Goal: Information Seeking & Learning: Learn about a topic

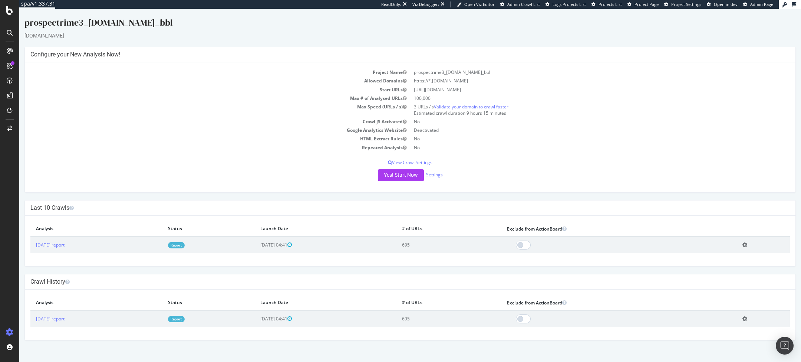
click at [185, 245] on link "Report" at bounding box center [176, 245] width 17 height 6
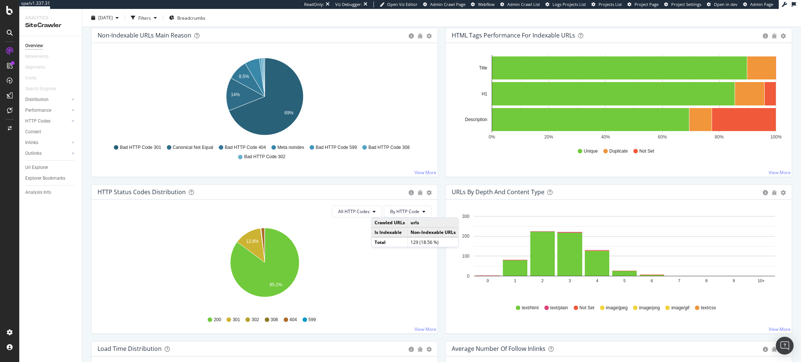
scroll to position [289, 0]
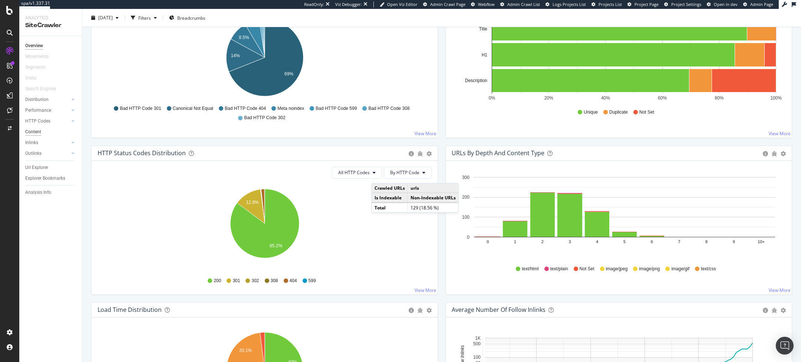
click at [35, 134] on div "Content" at bounding box center [33, 132] width 16 height 8
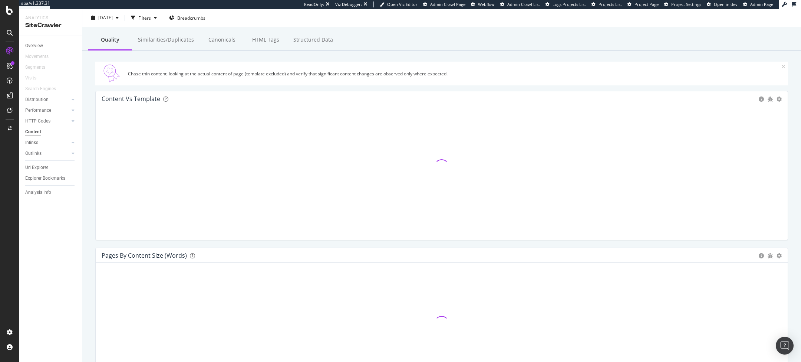
scroll to position [49, 0]
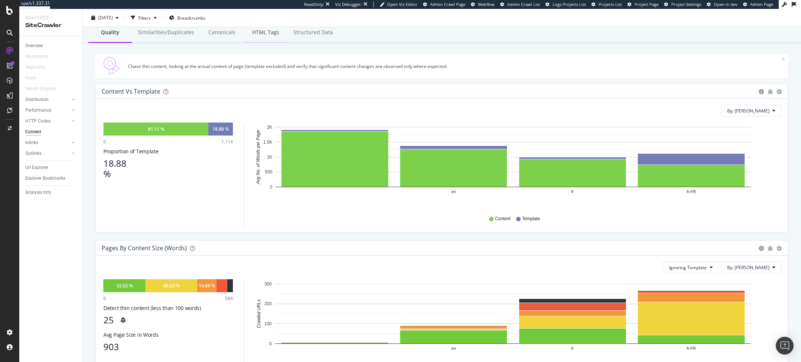
click at [264, 35] on div "HTML Tags" at bounding box center [266, 33] width 44 height 20
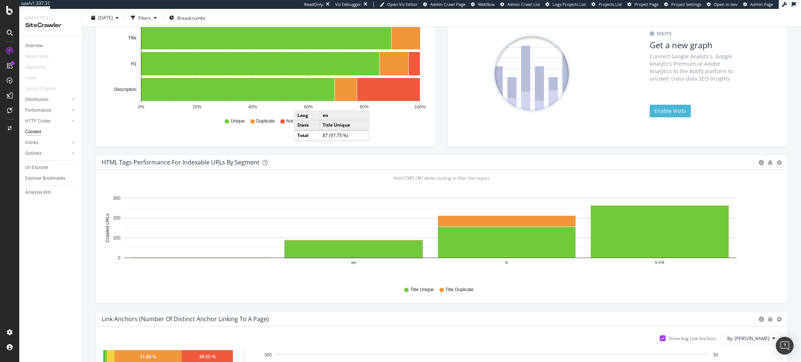
scroll to position [125, 0]
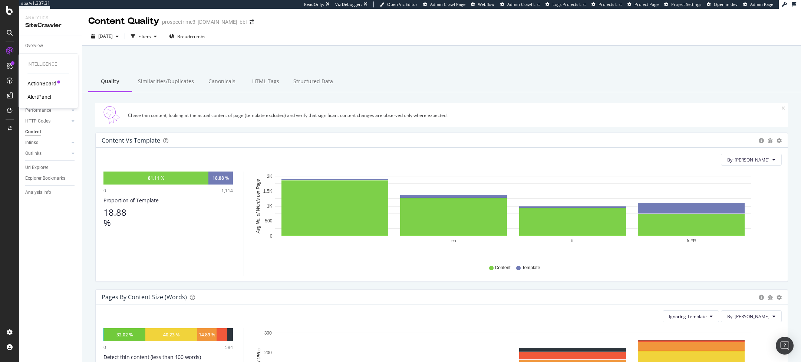
click at [36, 81] on div "ActionBoard" at bounding box center [41, 83] width 29 height 7
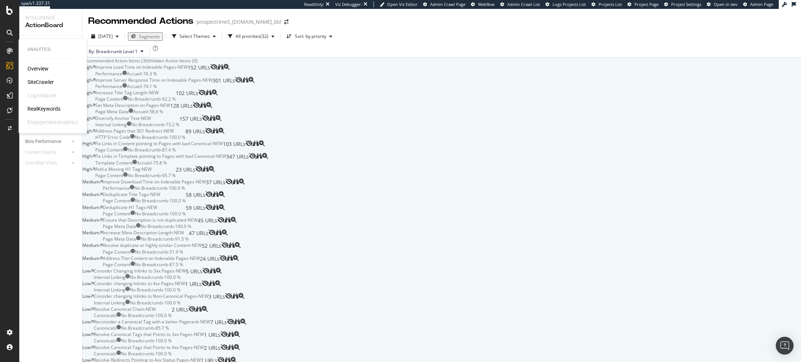
click at [36, 81] on div "SiteCrawler" at bounding box center [40, 81] width 26 height 7
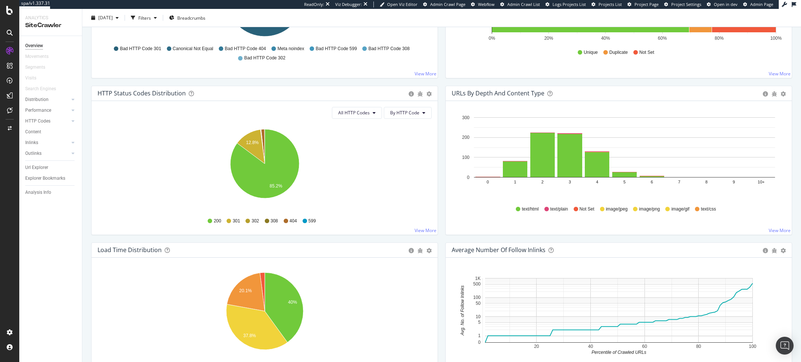
scroll to position [348, 0]
